Goal: Task Accomplishment & Management: Manage account settings

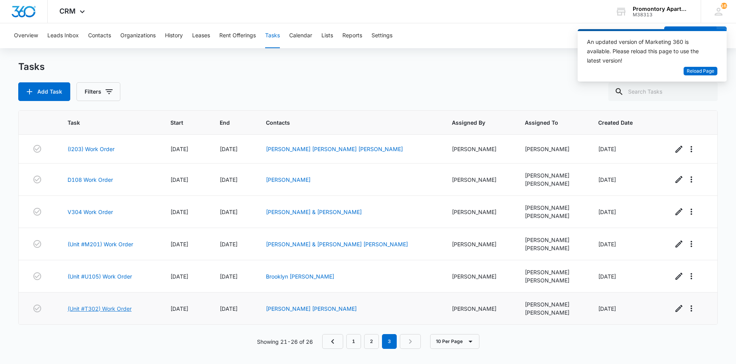
click at [105, 307] on link "(Unit #T302) Work Order" at bounding box center [100, 308] width 64 height 8
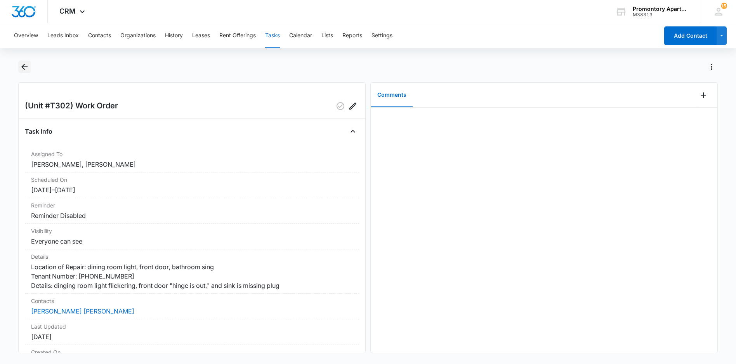
click at [22, 61] on button "Back" at bounding box center [24, 67] width 12 height 12
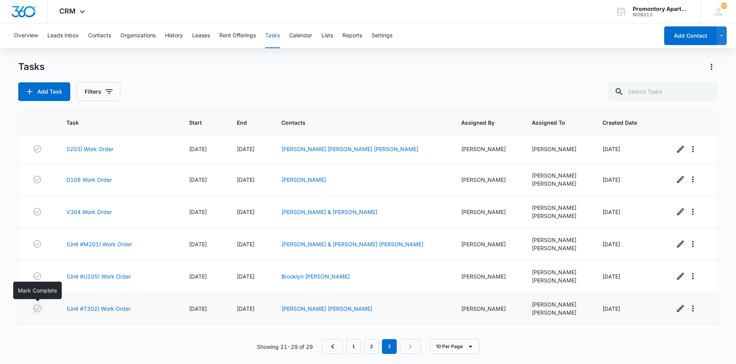
click at [37, 307] on icon "button" at bounding box center [37, 308] width 9 height 9
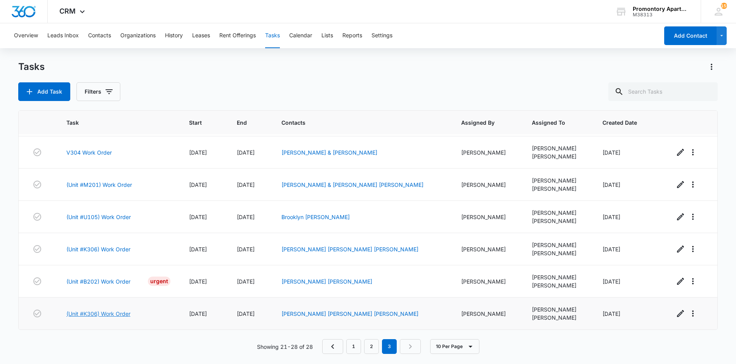
click at [99, 311] on link "(Unit #K306) Work Order" at bounding box center [98, 314] width 64 height 8
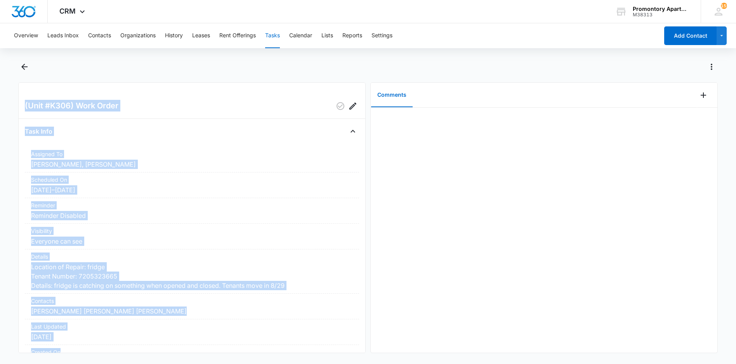
scroll to position [71, 0]
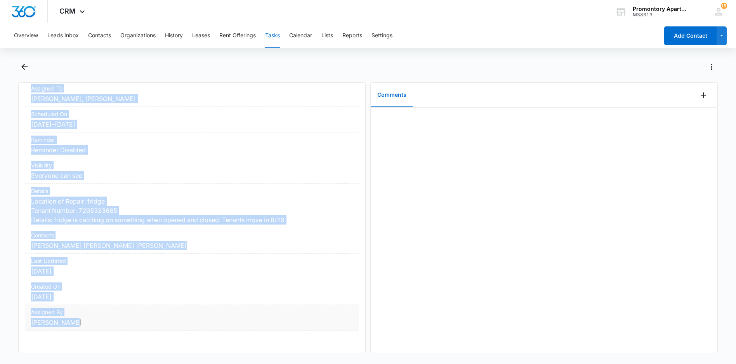
drag, startPoint x: 25, startPoint y: 99, endPoint x: 138, endPoint y: 311, distance: 239.6
click at [138, 311] on div "(Unit #K306) Work Order Task Info Assigned To [PERSON_NAME], [PERSON_NAME] Sche…" at bounding box center [192, 217] width 348 height 271
click at [9, 115] on main "(Unit #K306) Work Order Task Info Assigned To [PERSON_NAME], [PERSON_NAME] Sche…" at bounding box center [368, 212] width 736 height 302
drag, startPoint x: 23, startPoint y: 102, endPoint x: 90, endPoint y: 318, distance: 226.0
click at [90, 318] on div "(Unit #K306) Work Order Task Info Assigned To [PERSON_NAME], [PERSON_NAME] Sche…" at bounding box center [192, 217] width 348 height 271
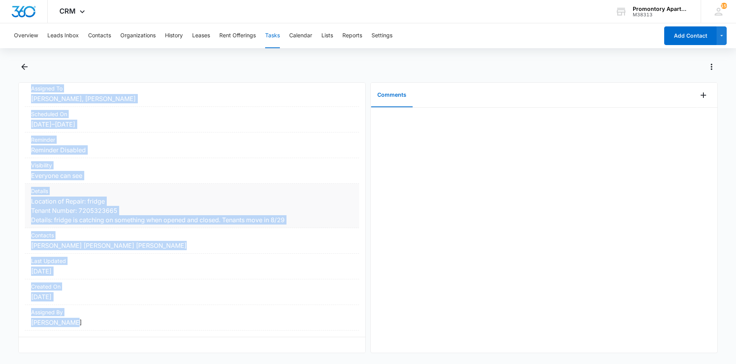
drag, startPoint x: 90, startPoint y: 318, endPoint x: 65, endPoint y: 207, distance: 113.5
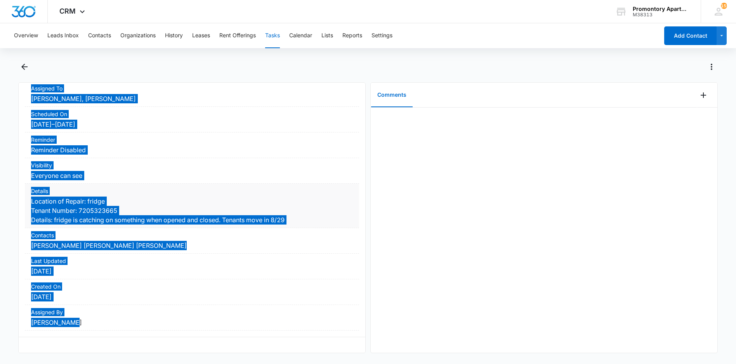
scroll to position [67, 0]
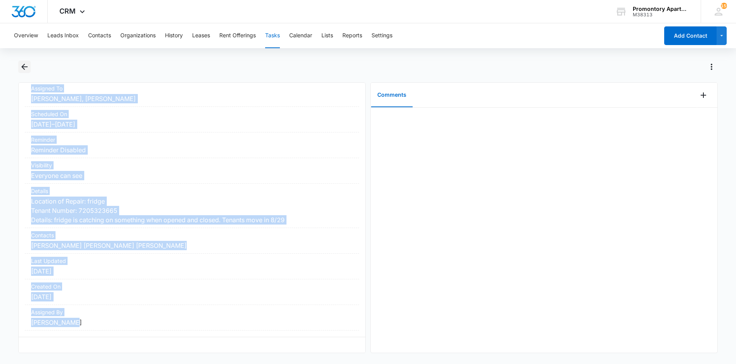
click at [22, 67] on icon "Back" at bounding box center [24, 67] width 6 height 6
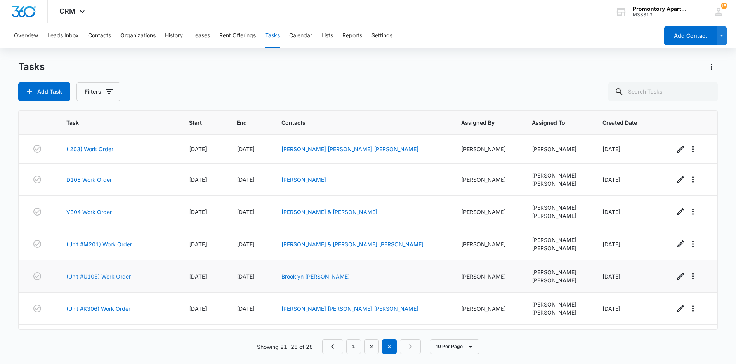
click at [97, 275] on link "(Unit #U105) Work Order" at bounding box center [98, 276] width 64 height 8
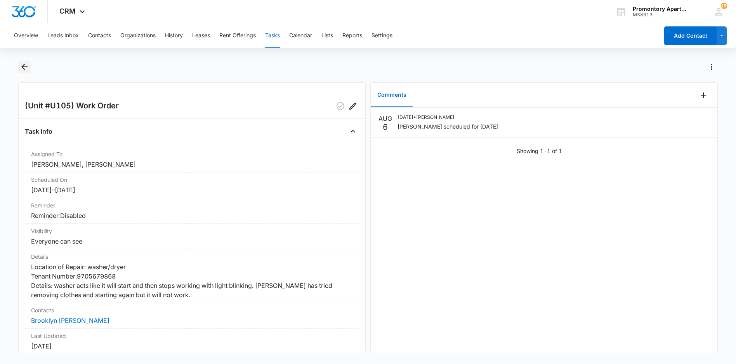
click at [26, 68] on icon "Back" at bounding box center [24, 66] width 9 height 9
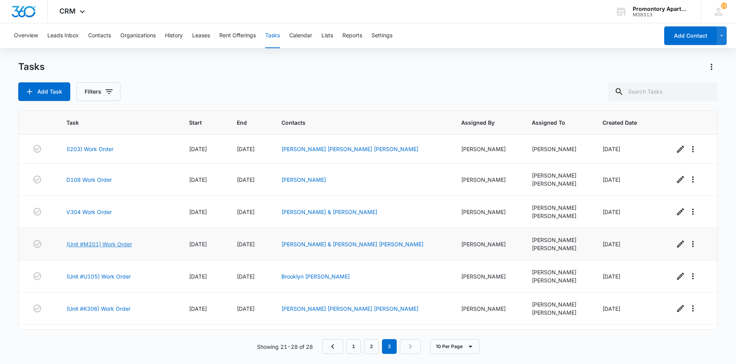
click at [98, 244] on link "(Unit #M201) Work Order" at bounding box center [99, 244] width 66 height 8
